Goal: Task Accomplishment & Management: Manage account settings

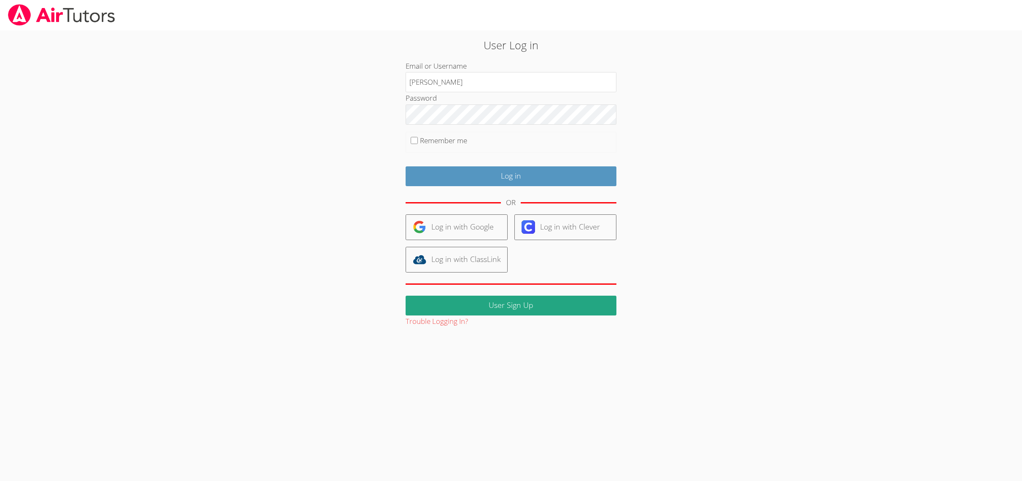
type input "[PERSON_NAME]"
click at [427, 177] on input "Log in" at bounding box center [511, 177] width 211 height 20
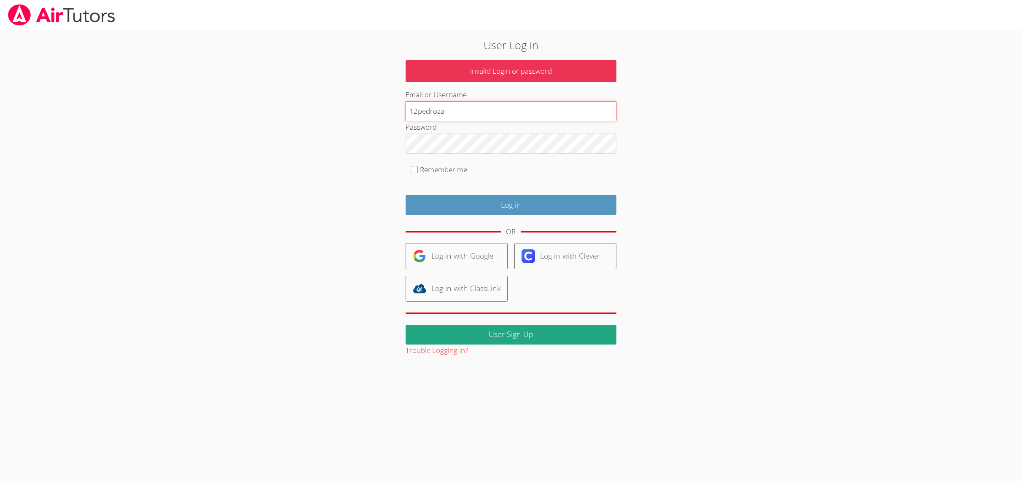
click at [419, 112] on input "12pedroza" at bounding box center [511, 111] width 211 height 20
type input "pedroza"
click at [439, 203] on input "Log in" at bounding box center [511, 205] width 211 height 20
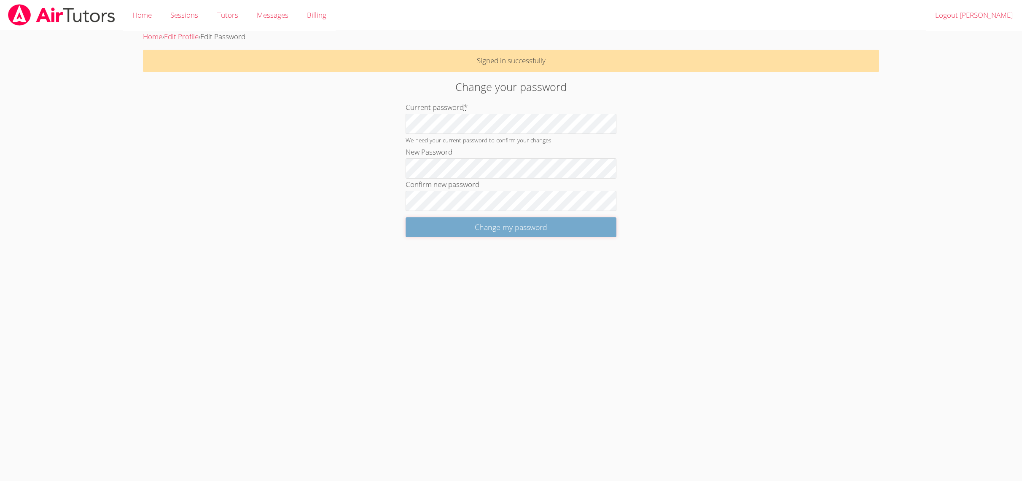
click at [420, 234] on input "Change my password" at bounding box center [511, 228] width 211 height 20
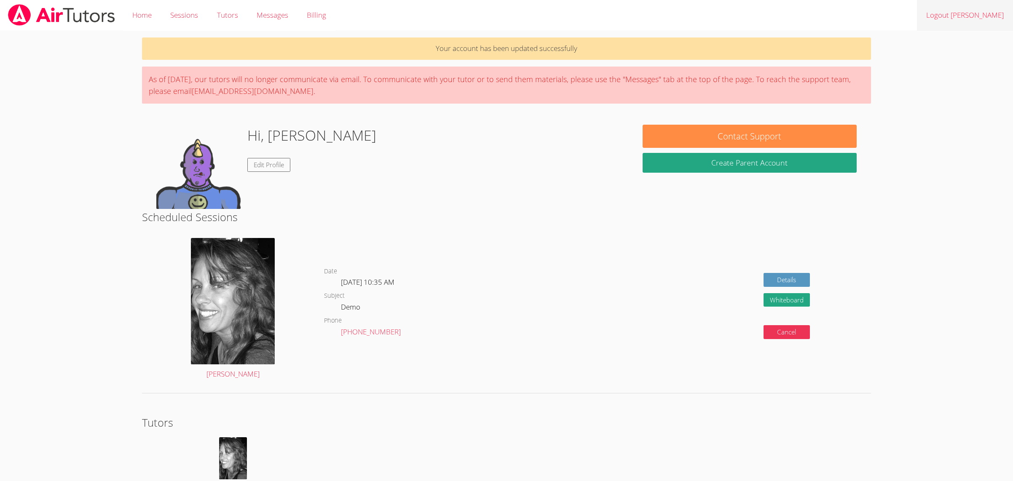
click at [975, 16] on link "Logout Anthony" at bounding box center [965, 15] width 96 height 31
